Goal: Information Seeking & Learning: Learn about a topic

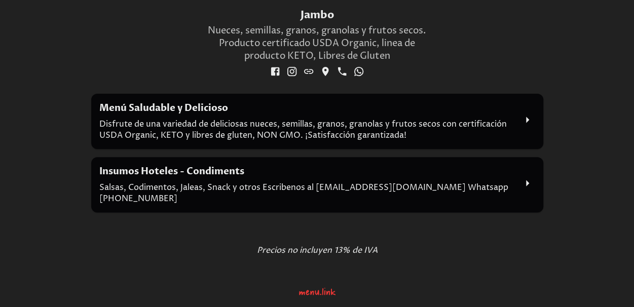
click at [283, 133] on p "Disfrute de una variedad de deliciosas nueces, semillas, granos, granolas y fru…" at bounding box center [307, 130] width 416 height 22
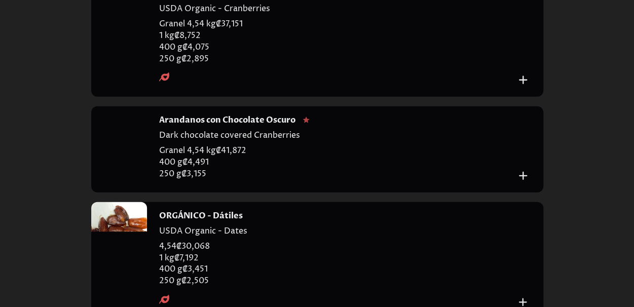
scroll to position [3344, 0]
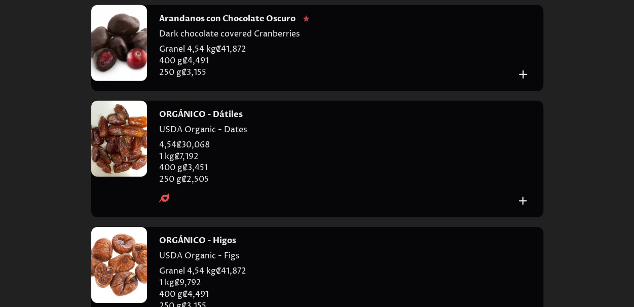
click at [119, 81] on div at bounding box center [119, 43] width 56 height 76
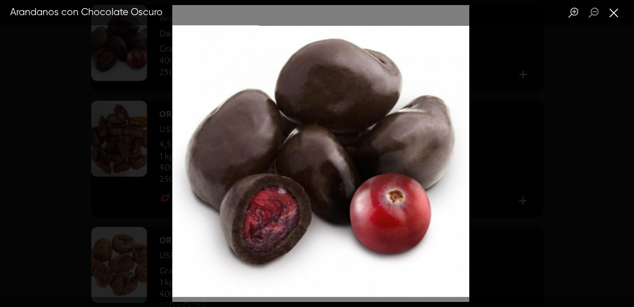
click at [610, 13] on button "Close lightbox" at bounding box center [613, 13] width 20 height 18
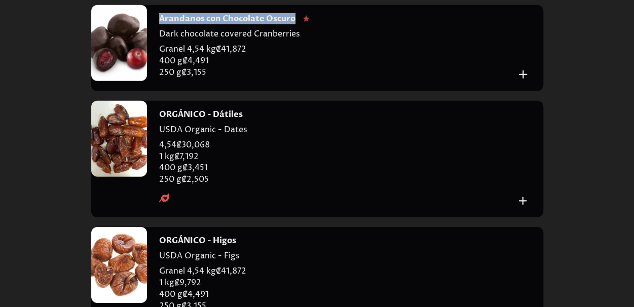
drag, startPoint x: 295, startPoint y: 121, endPoint x: 159, endPoint y: 113, distance: 137.0
type textarea "**********"
click at [159, 24] on h4 "Arandanos con Chocolate Oscuro" at bounding box center [227, 18] width 136 height 11
copy h4 "Arandanos con Chocolate Oscuro"
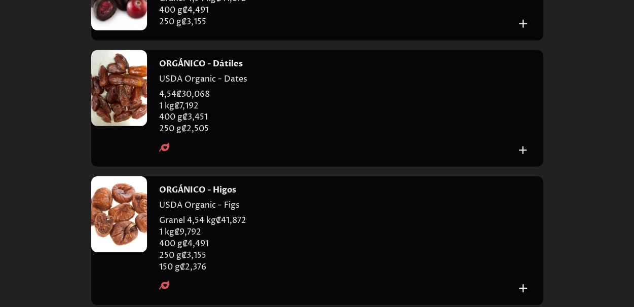
scroll to position [3445, 0]
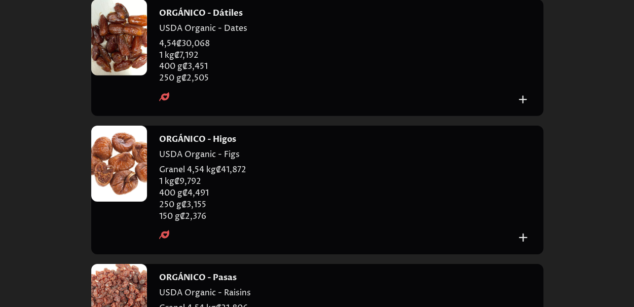
click at [126, 75] on div at bounding box center [119, 37] width 56 height 76
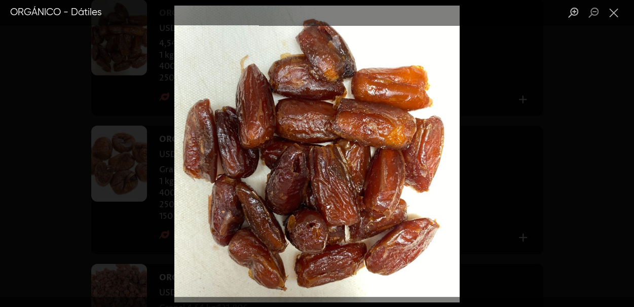
click at [586, 79] on div "Lightbox" at bounding box center [317, 153] width 634 height 307
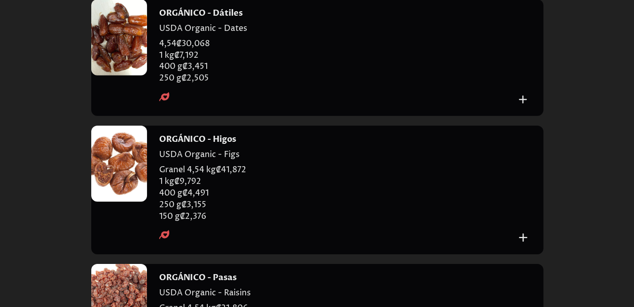
scroll to position [3394, 0]
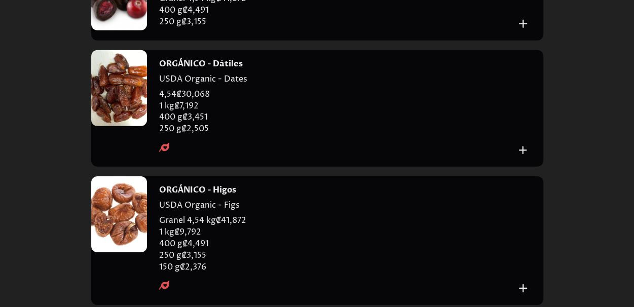
drag, startPoint x: 296, startPoint y: 68, endPoint x: 158, endPoint y: 70, distance: 137.8
copy h4 "Arandanos con Chocolate Oscuro"
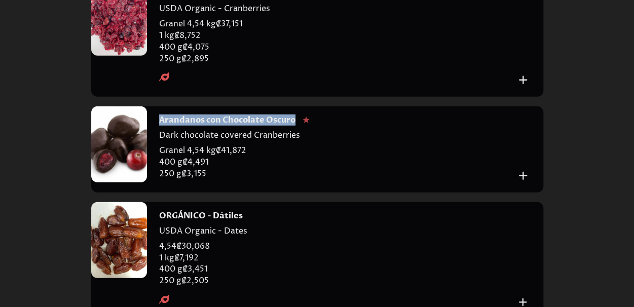
scroll to position [3344, 0]
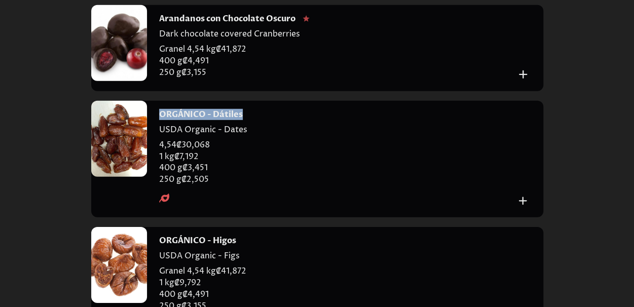
drag, startPoint x: 243, startPoint y: 214, endPoint x: 160, endPoint y: 214, distance: 83.1
click at [160, 120] on div "ORGÁNICO - Dátiles" at bounding box center [337, 114] width 356 height 11
copy h4 "ORGÁNICO - Dátiles"
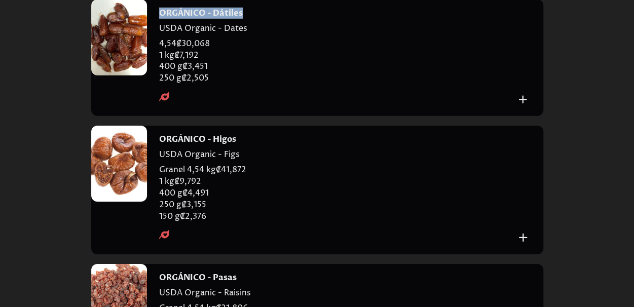
scroll to position [3546, 0]
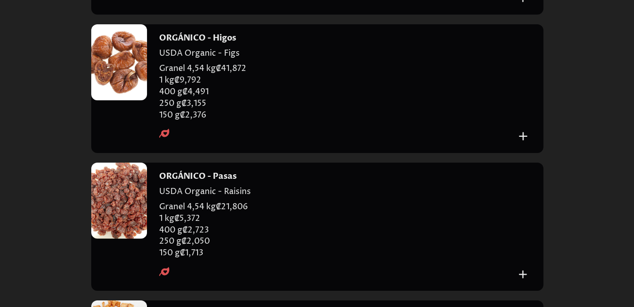
click at [124, 100] on div at bounding box center [119, 62] width 56 height 76
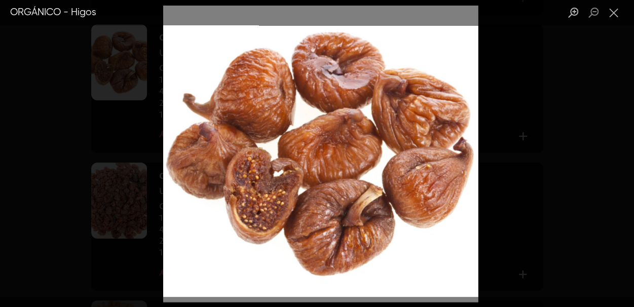
click at [488, 76] on div "Lightbox" at bounding box center [317, 153] width 634 height 307
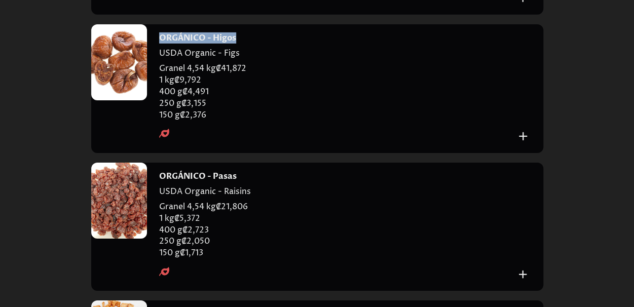
drag, startPoint x: 238, startPoint y: 142, endPoint x: 158, endPoint y: 146, distance: 80.1
click at [158, 146] on div "ORGÁNICO - Higos USDA Organic - Figs Granel 4,54 kg ₡ 41,872 1 kg ₡ 9,792 400 g…" at bounding box center [345, 88] width 396 height 128
copy h4 "ORGÁNICO - Higos"
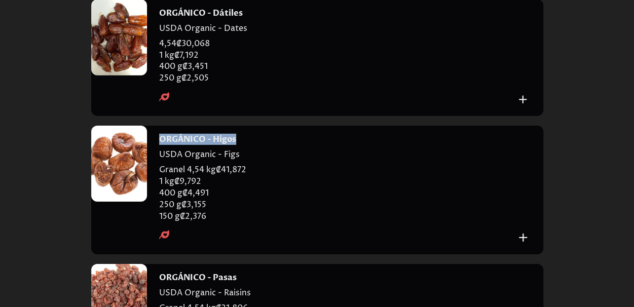
scroll to position [3496, 0]
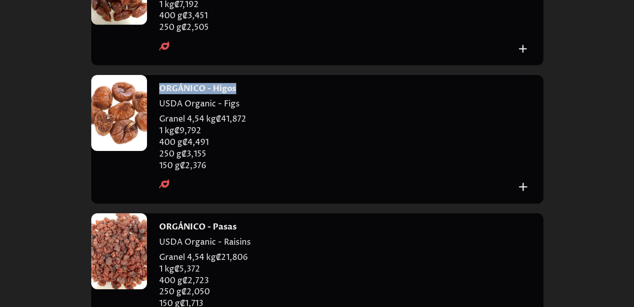
copy h4 "ORGÁNICO - Higos"
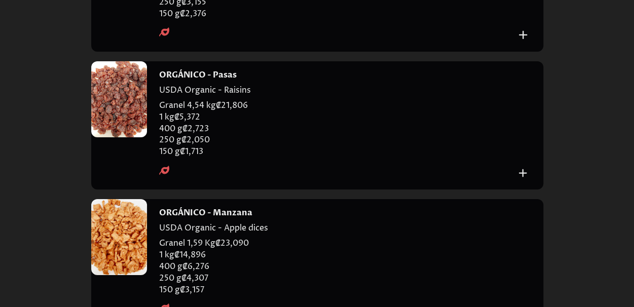
scroll to position [3698, 0]
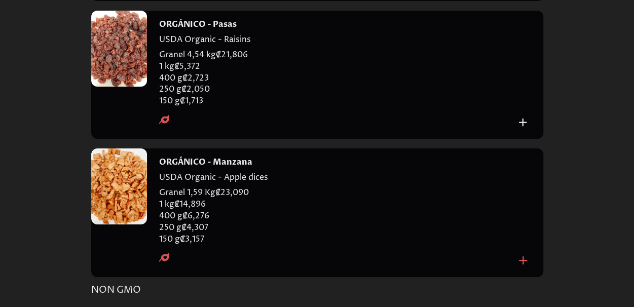
click at [126, 87] on div at bounding box center [119, 49] width 56 height 76
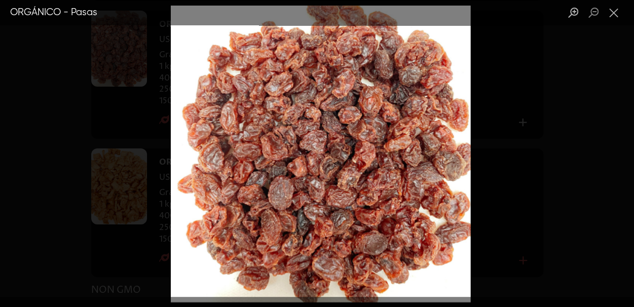
click at [482, 151] on div "Lightbox" at bounding box center [317, 153] width 634 height 307
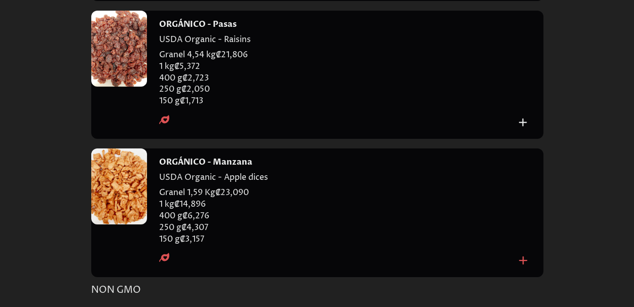
click at [214, 30] on h4 "ORGÁNICO - Pasas" at bounding box center [198, 24] width 78 height 11
copy h4 "ORGÁNICO - Pasas"
